Goal: Task Accomplishment & Management: Complete application form

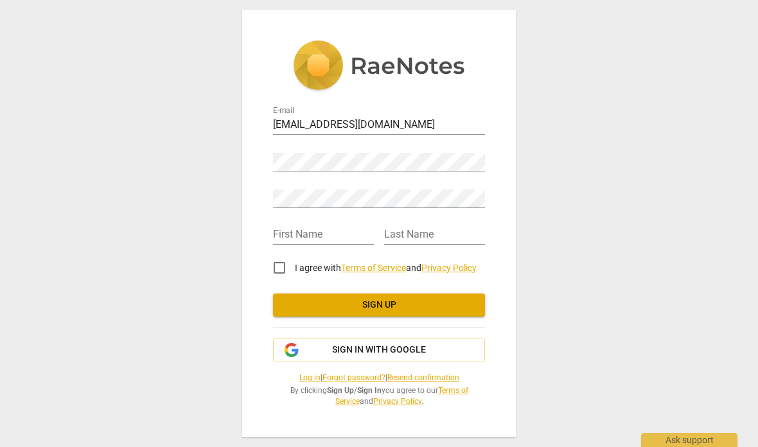
scroll to position [-1, 0]
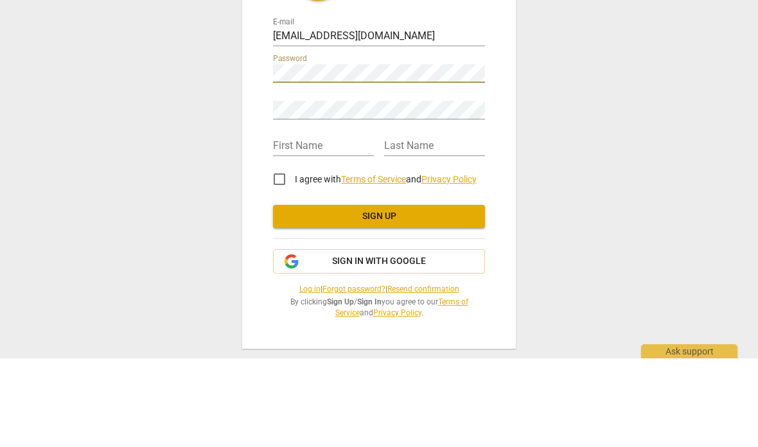
click at [291, 179] on div "Retype Password" at bounding box center [379, 193] width 212 height 29
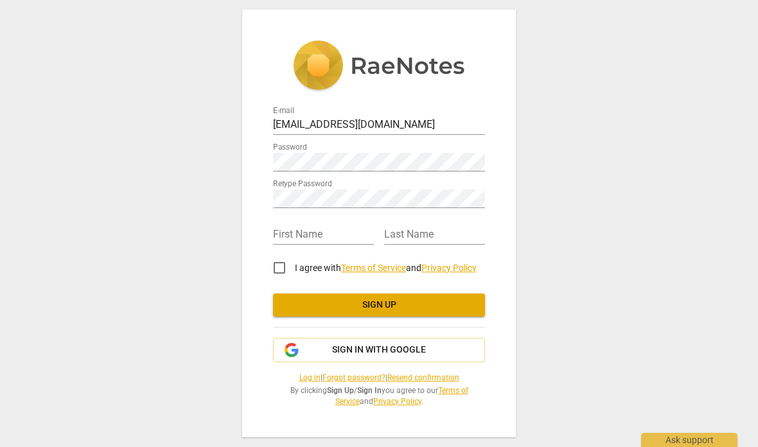
click at [290, 237] on input "text" at bounding box center [323, 235] width 101 height 19
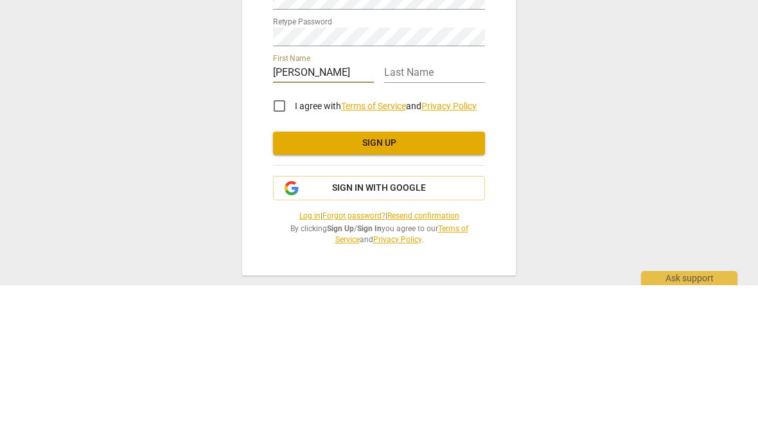
type input "[PERSON_NAME]"
click at [441, 216] on div "Last Name" at bounding box center [434, 230] width 101 height 29
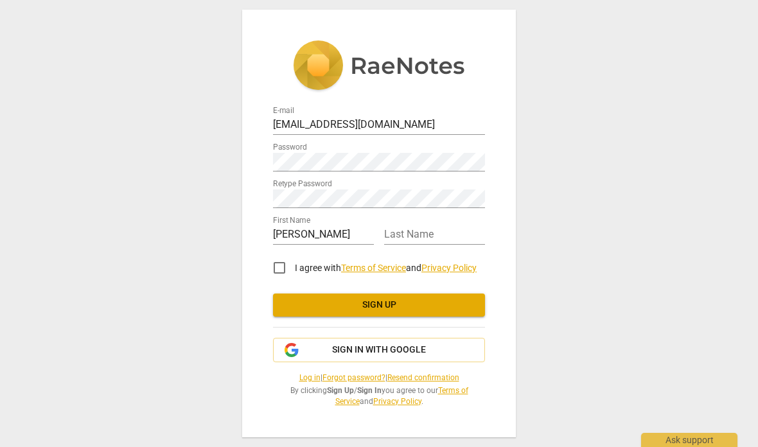
click at [439, 240] on input "text" at bounding box center [434, 235] width 101 height 19
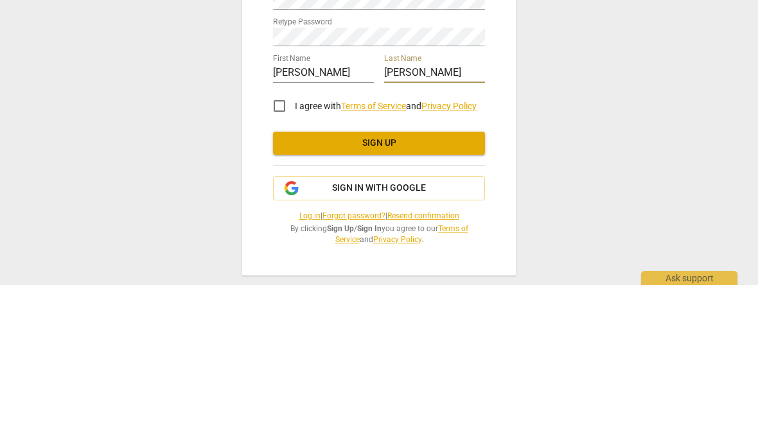
type input "[PERSON_NAME]"
click at [279, 253] on input "I agree with Terms of Service and Privacy Policy" at bounding box center [279, 268] width 31 height 31
checkbox input "true"
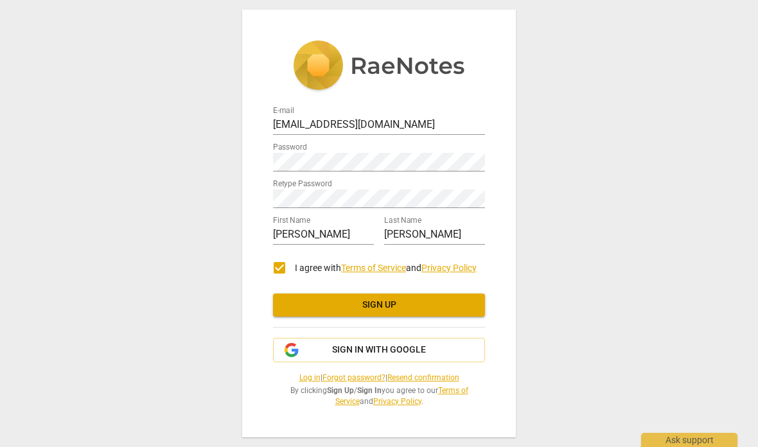
click at [452, 314] on button "Sign up" at bounding box center [379, 305] width 212 height 23
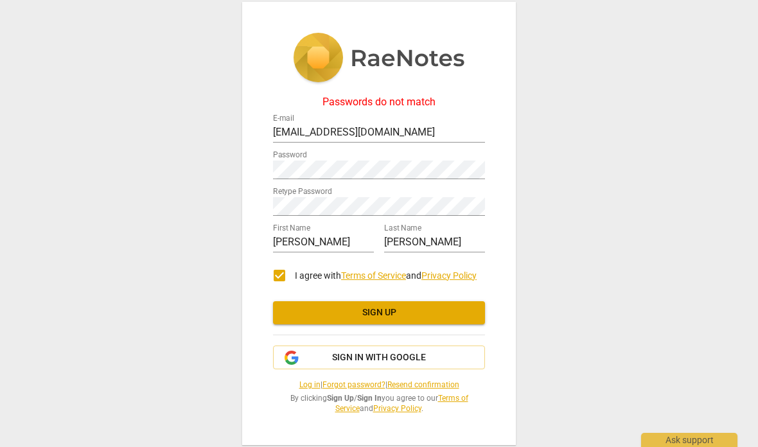
click at [435, 308] on span "Sign up" at bounding box center [378, 312] width 191 height 13
click at [445, 312] on span "Sign up" at bounding box center [378, 312] width 191 height 13
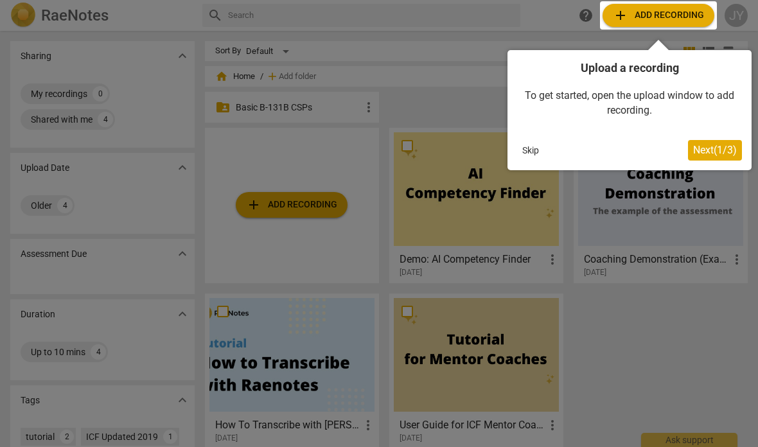
click at [649, 352] on div at bounding box center [379, 223] width 758 height 447
click at [75, 118] on div at bounding box center [379, 223] width 758 height 447
click at [714, 148] on span "Next ( 1 / 3 )" at bounding box center [715, 150] width 44 height 12
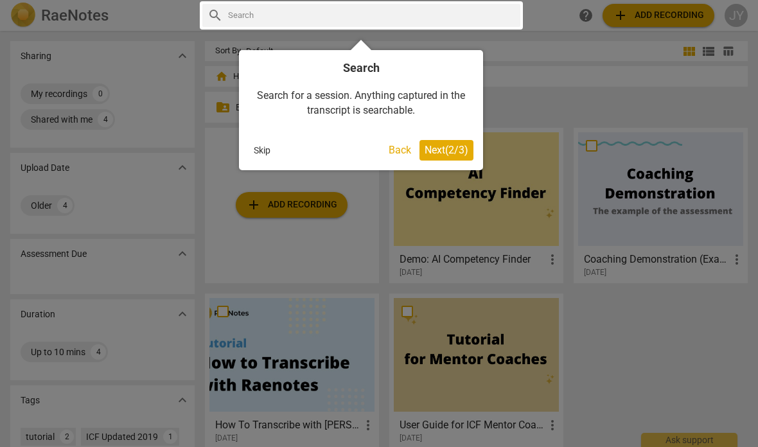
click at [436, 147] on span "Next ( 2 / 3 )" at bounding box center [447, 150] width 44 height 12
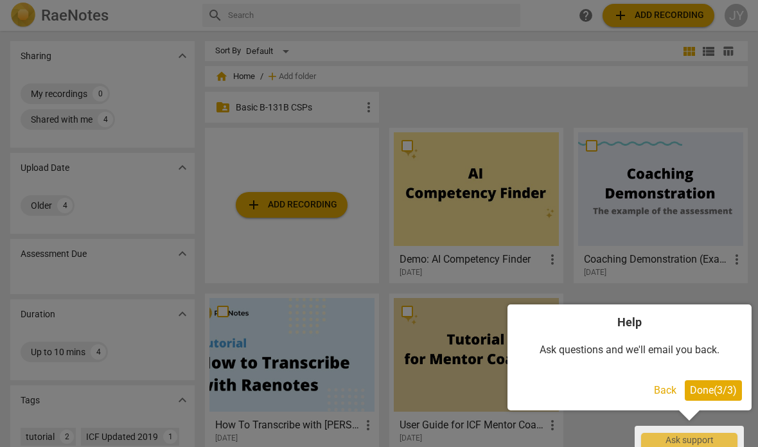
click at [716, 397] on button "Done ( 3 / 3 )" at bounding box center [713, 390] width 57 height 21
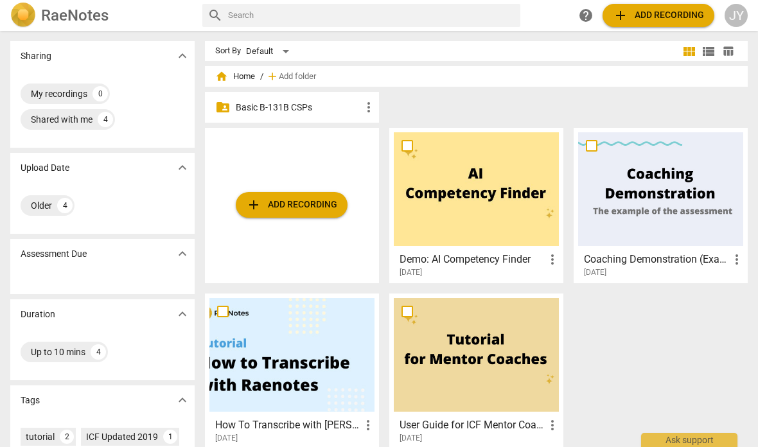
click at [83, 124] on div "Shared with me" at bounding box center [62, 119] width 62 height 13
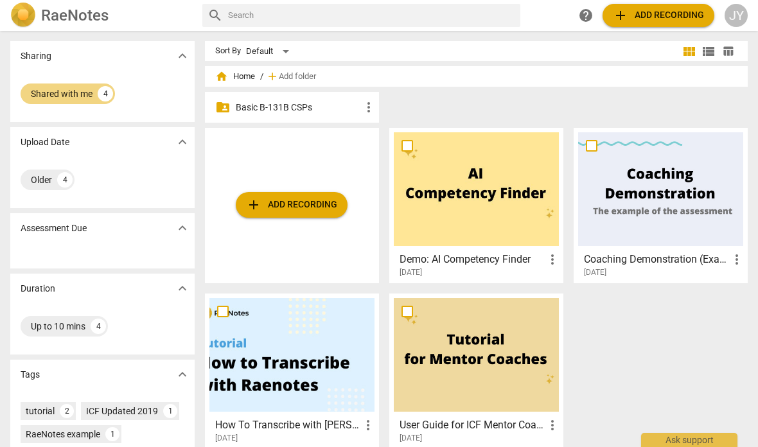
click at [44, 182] on div "Older" at bounding box center [41, 179] width 21 height 13
click at [103, 235] on div "Assessment Due expand_more" at bounding box center [102, 228] width 184 height 30
click at [260, 105] on p "Basic B-131B CSPs" at bounding box center [298, 107] width 125 height 13
